Goal: Task Accomplishment & Management: Use online tool/utility

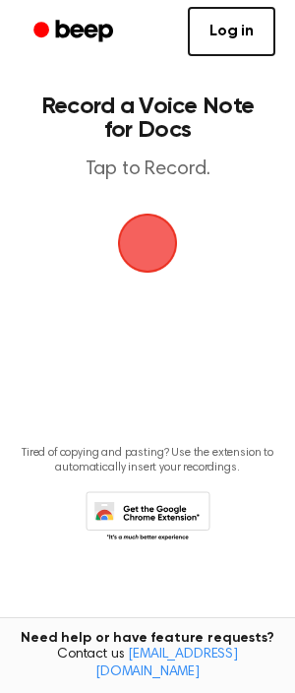
click at [236, 34] on link "Log in" at bounding box center [232, 31] width 88 height 49
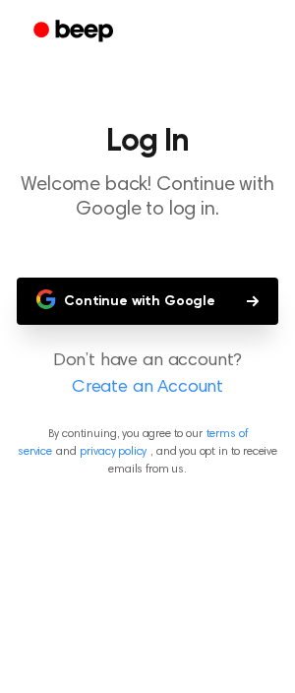
click at [147, 295] on button "Continue with Google" at bounding box center [148, 300] width 262 height 47
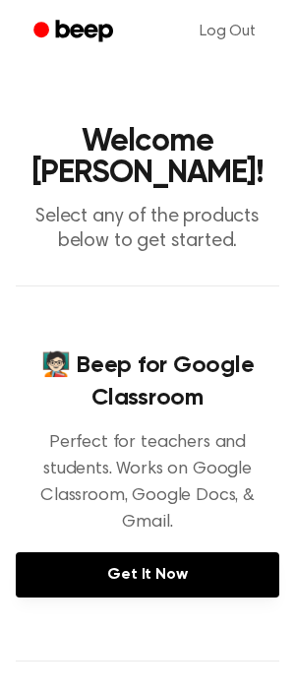
click at [73, 41] on icon "Beep" at bounding box center [75, 31] width 84 height 29
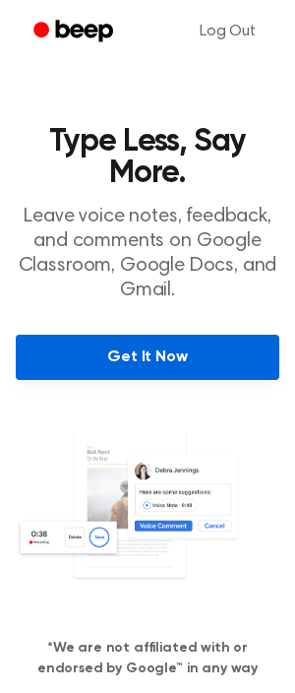
click at [120, 354] on link "Get It Now" at bounding box center [148, 357] width 264 height 45
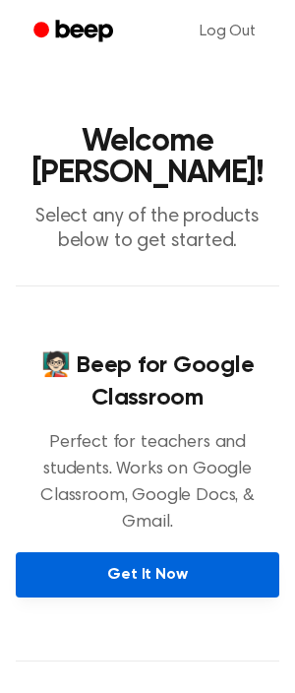
click at [174, 552] on link "Get It Now" at bounding box center [148, 574] width 264 height 45
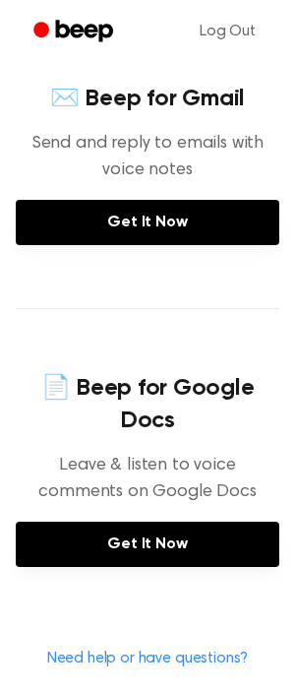
scroll to position [640, 0]
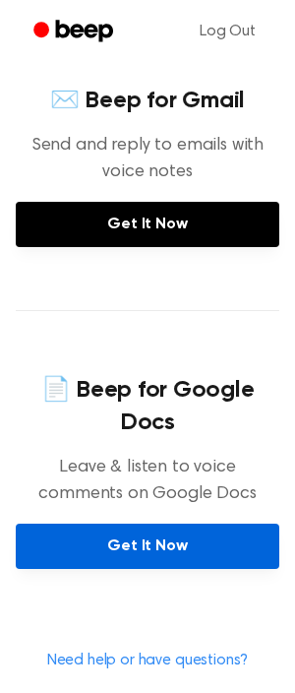
click at [171, 523] on link "Get It Now" at bounding box center [148, 545] width 264 height 45
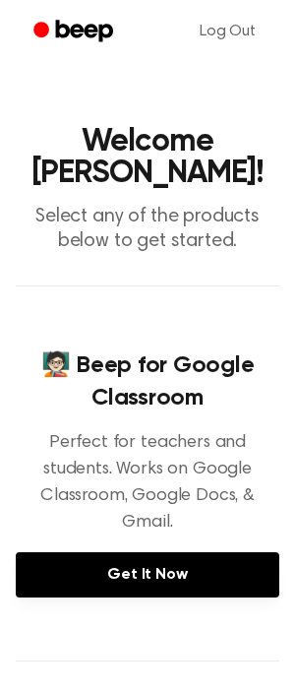
scroll to position [0, 0]
click at [105, 142] on h1 "Welcome [PERSON_NAME]!" at bounding box center [148, 157] width 264 height 63
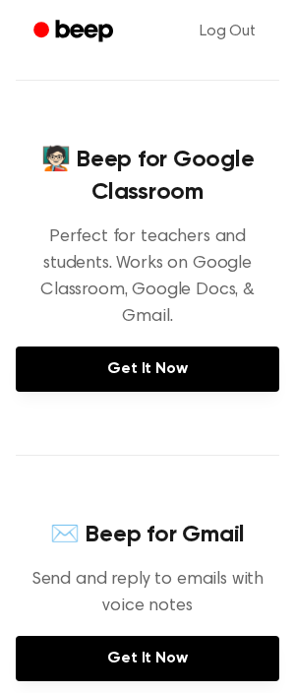
scroll to position [245, 0]
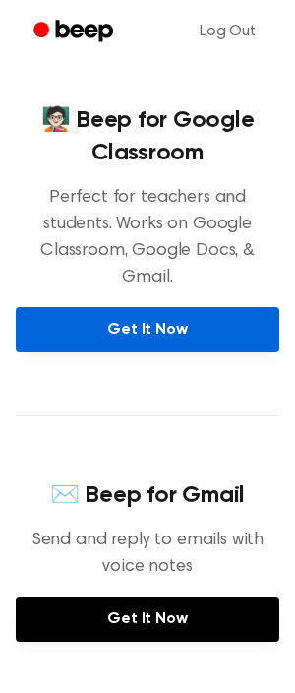
click at [171, 307] on link "Get It Now" at bounding box center [148, 329] width 264 height 45
click at [118, 307] on link "Get It Now" at bounding box center [148, 329] width 264 height 45
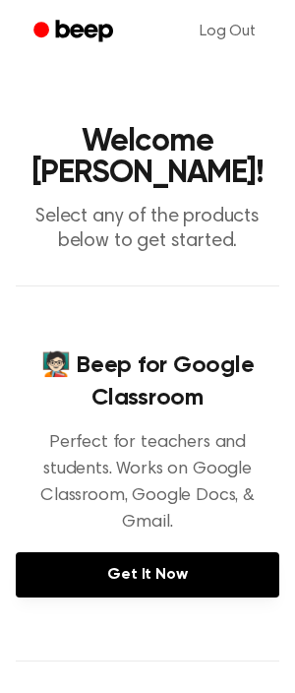
scroll to position [0, 0]
click at [64, 24] on icon "Beep" at bounding box center [84, 31] width 57 height 22
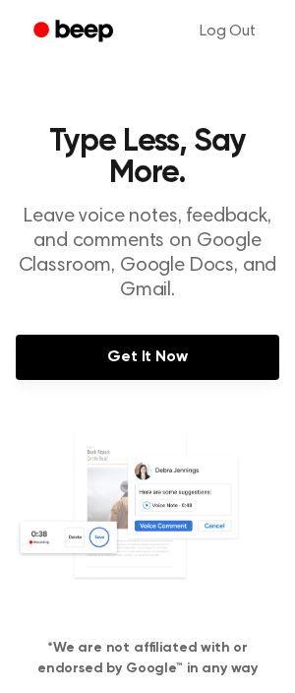
click at [39, 29] on circle "Beep" at bounding box center [41, 30] width 16 height 16
click at [75, 38] on icon "Beep" at bounding box center [75, 31] width 84 height 29
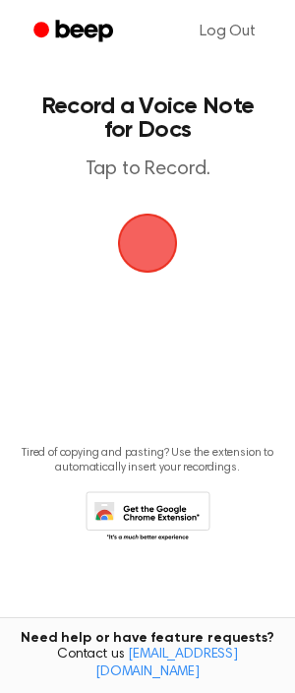
click at [143, 245] on span "button" at bounding box center [148, 244] width 60 height 60
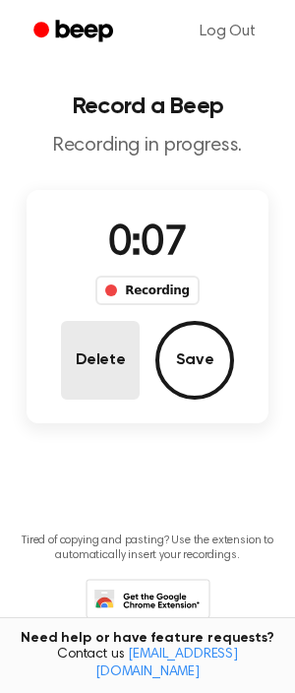
click at [113, 370] on button "Delete" at bounding box center [100, 360] width 79 height 79
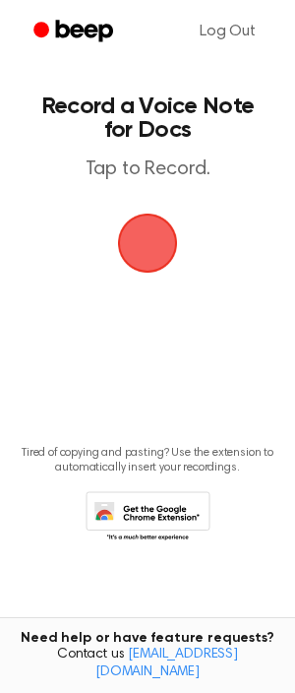
click at [152, 254] on span "button" at bounding box center [147, 242] width 55 height 55
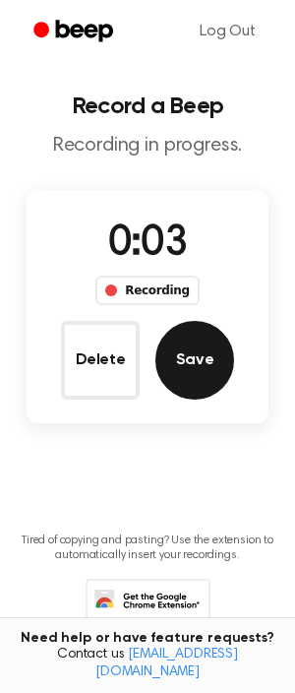
click at [193, 354] on button "Save" at bounding box center [194, 360] width 79 height 79
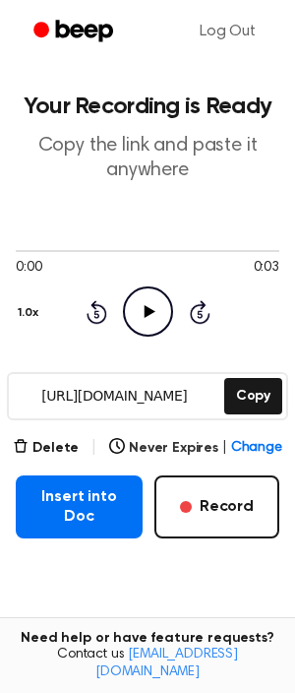
click at [142, 311] on icon "Play Audio" at bounding box center [148, 311] width 50 height 50
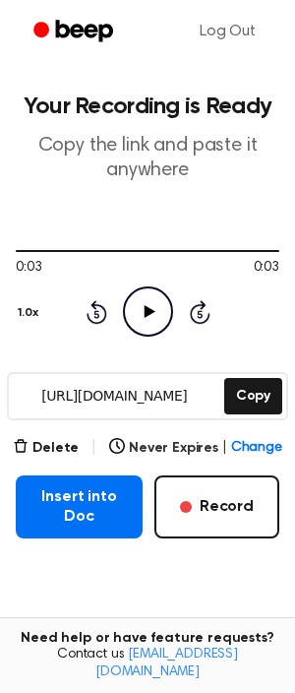
click at [144, 319] on icon "Play Audio" at bounding box center [148, 311] width 50 height 50
click at [145, 319] on icon "Pause Audio" at bounding box center [148, 311] width 50 height 50
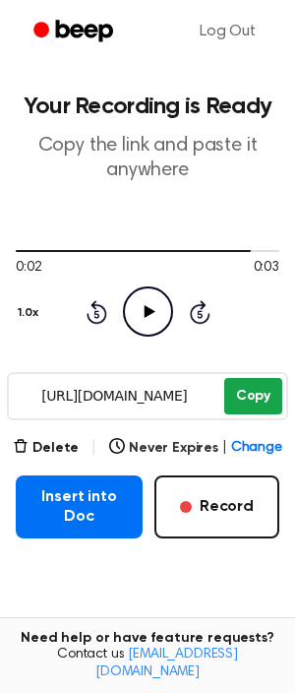
click at [253, 390] on button "Copy" at bounding box center [253, 396] width 58 height 36
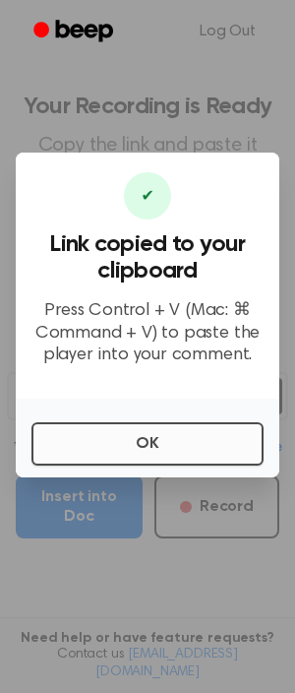
click at [151, 447] on button "OK" at bounding box center [147, 443] width 232 height 43
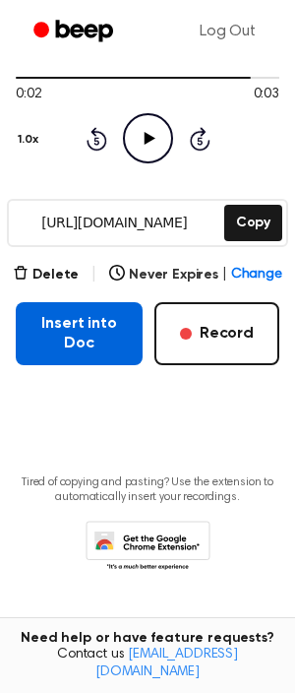
click at [100, 339] on button "Insert into Doc" at bounding box center [79, 333] width 127 height 63
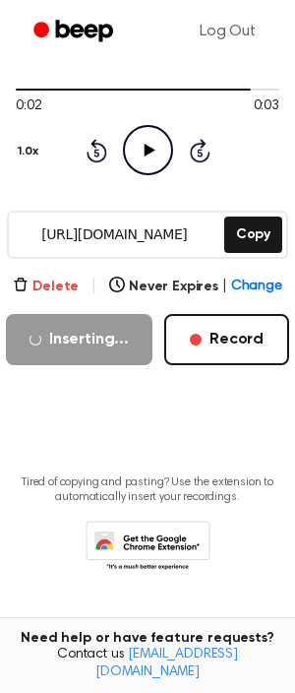
click at [54, 288] on button "Delete" at bounding box center [46, 286] width 66 height 21
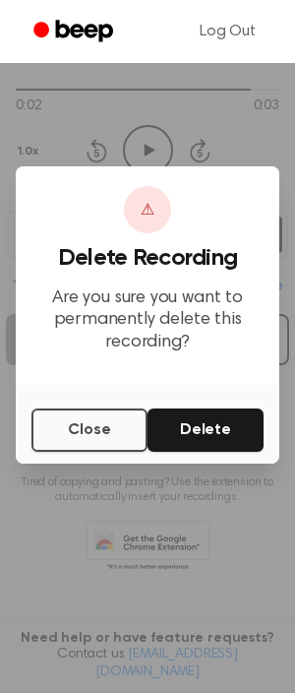
click at [204, 441] on button "Delete" at bounding box center [206, 429] width 116 height 43
click at [210, 416] on button "Delete" at bounding box center [206, 429] width 116 height 43
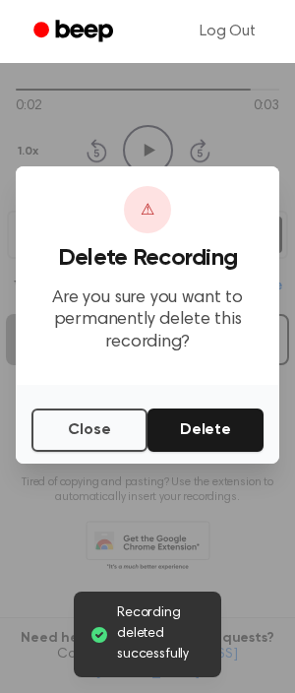
click at [211, 419] on button "Delete" at bounding box center [206, 429] width 116 height 43
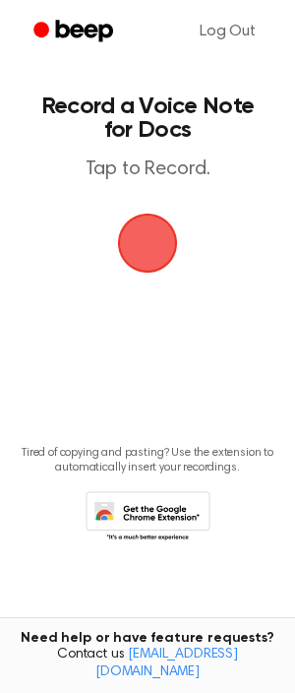
click at [145, 245] on span "button" at bounding box center [147, 243] width 83 height 83
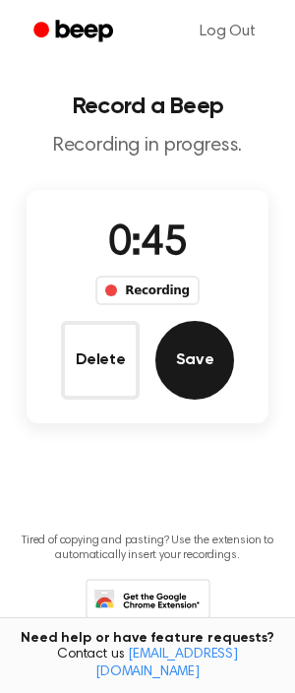
click at [215, 348] on button "Save" at bounding box center [194, 360] width 79 height 79
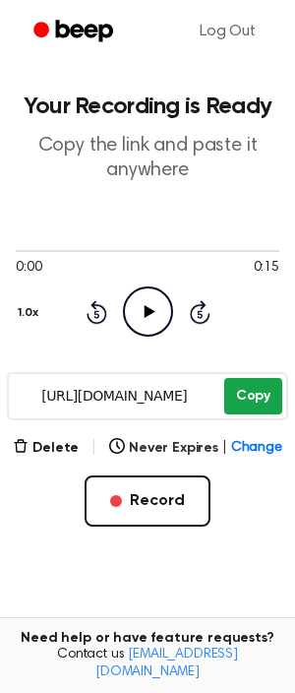
click at [244, 384] on button "Copy" at bounding box center [253, 396] width 58 height 36
click at [153, 303] on icon "Play Audio" at bounding box center [148, 311] width 50 height 50
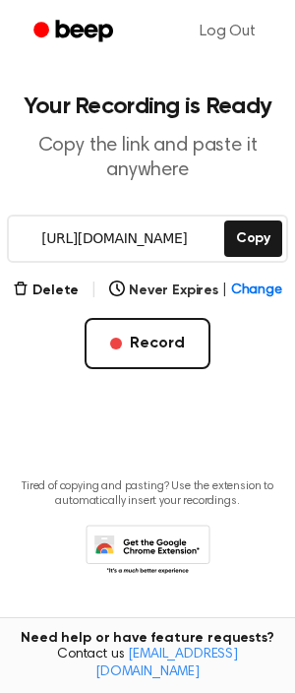
drag, startPoint x: 144, startPoint y: 338, endPoint x: 185, endPoint y: 152, distance: 191.5
click at [185, 152] on main "Your Recording is Ready Copy the link and paste it anywhere https://beep.audio/…" at bounding box center [147, 317] width 295 height 634
click at [198, 248] on input "https://beep.audio/cZRniLm" at bounding box center [115, 238] width 212 height 44
click at [235, 164] on p "Copy the link and paste it anywhere" at bounding box center [148, 158] width 264 height 49
